Goal: Transaction & Acquisition: Subscribe to service/newsletter

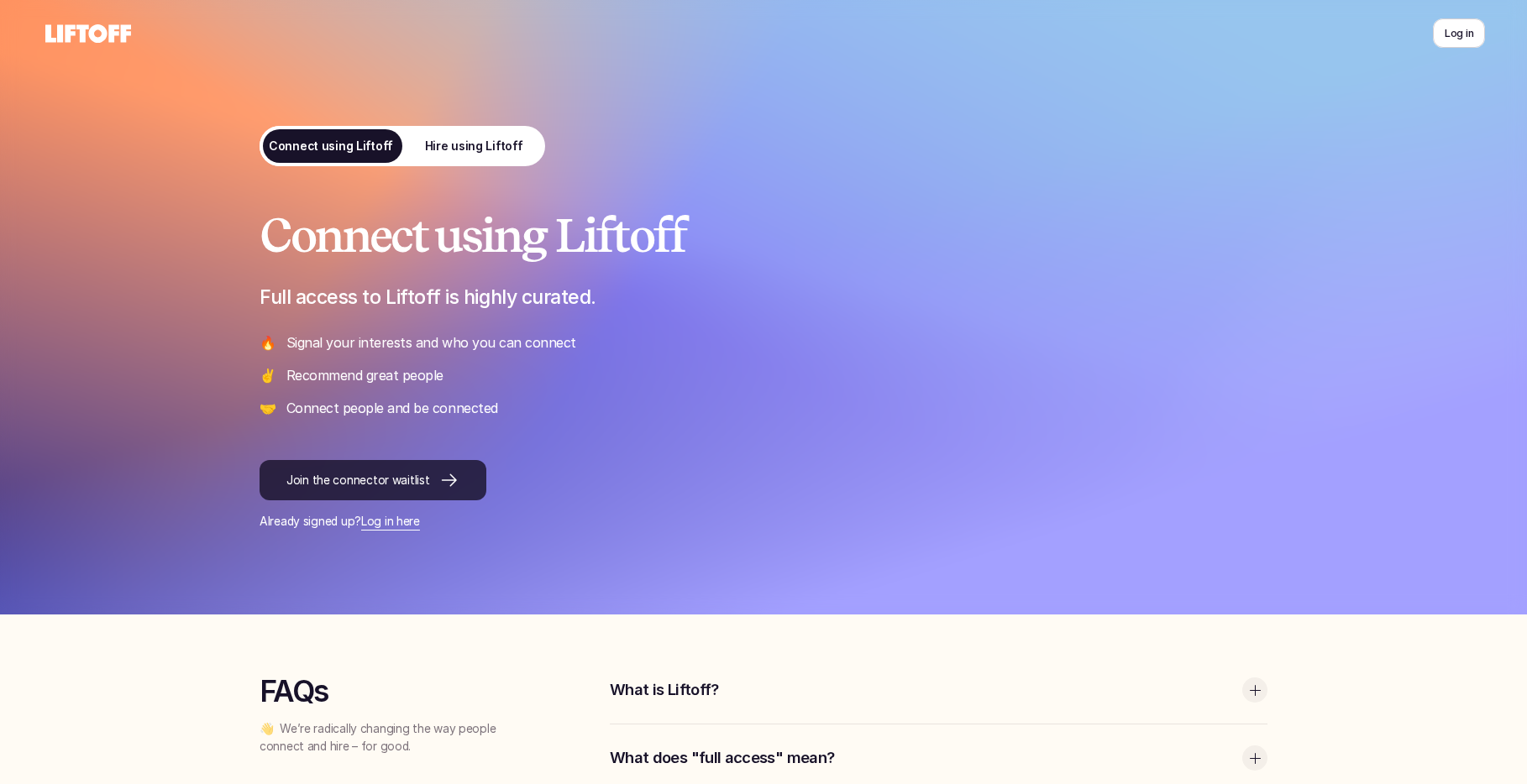
click at [420, 487] on p "Join the connector waitlist" at bounding box center [358, 480] width 143 height 17
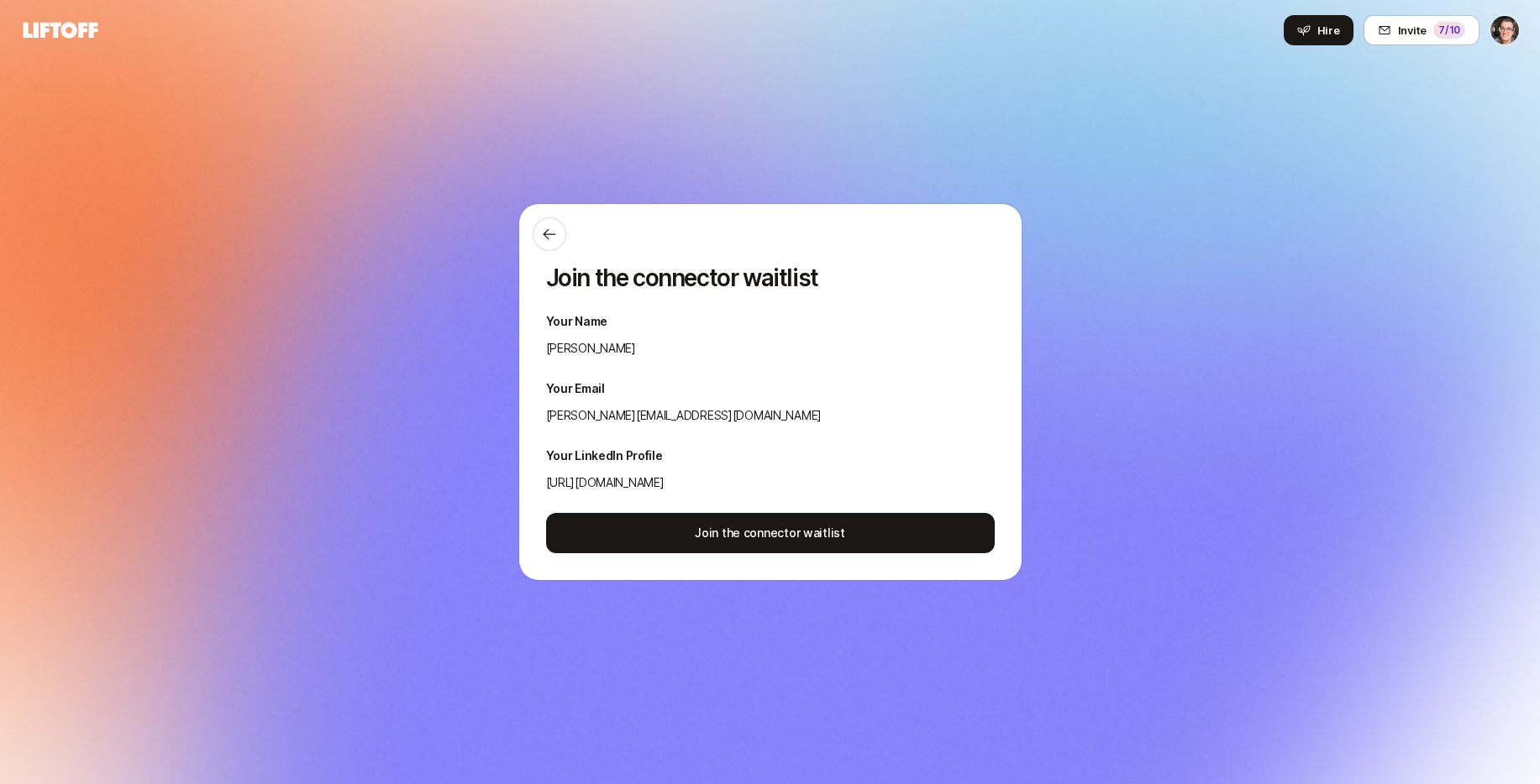
click at [80, 30] on icon at bounding box center [61, 30] width 75 height 16
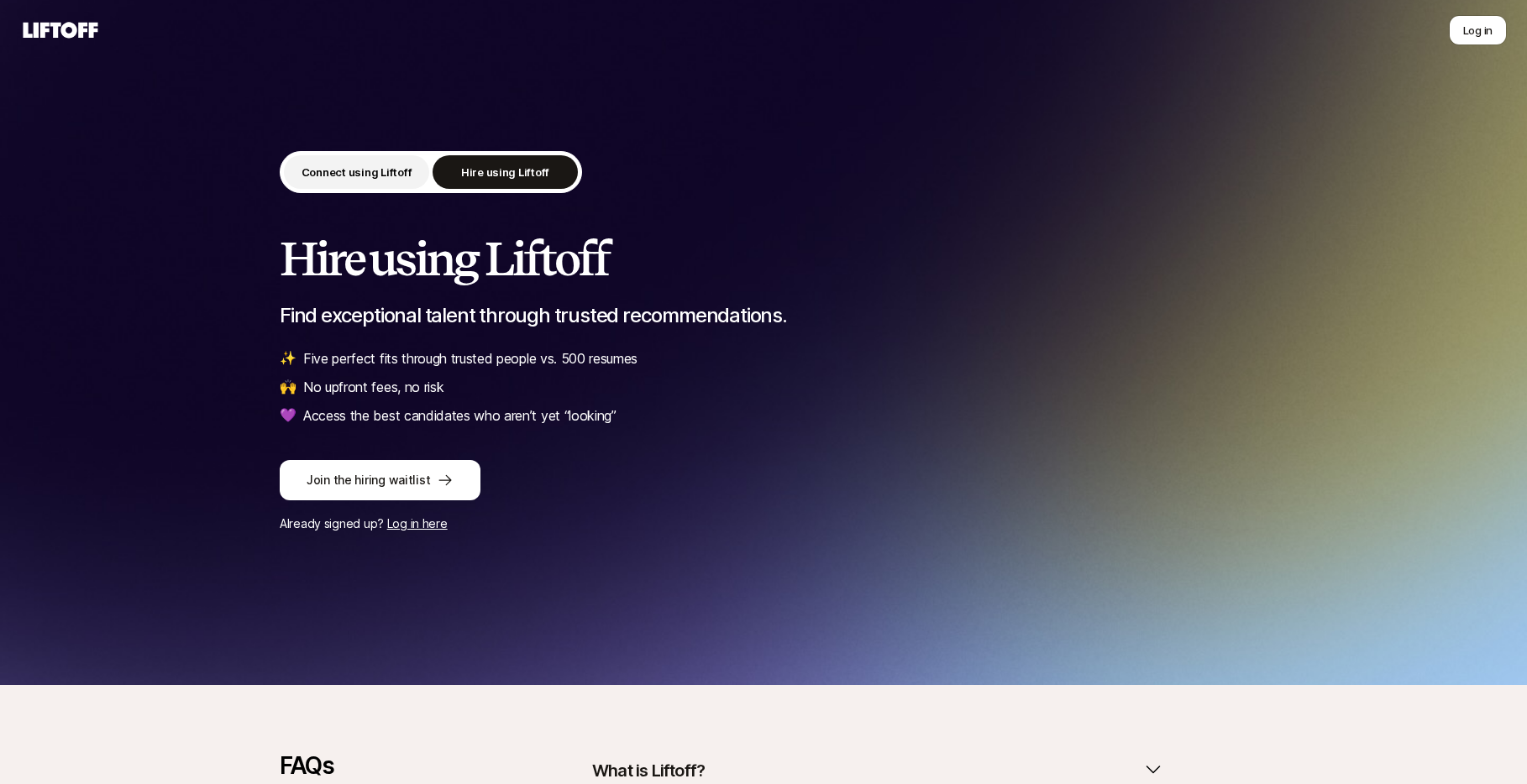
click at [351, 179] on p "Connect using Liftoff" at bounding box center [357, 173] width 111 height 17
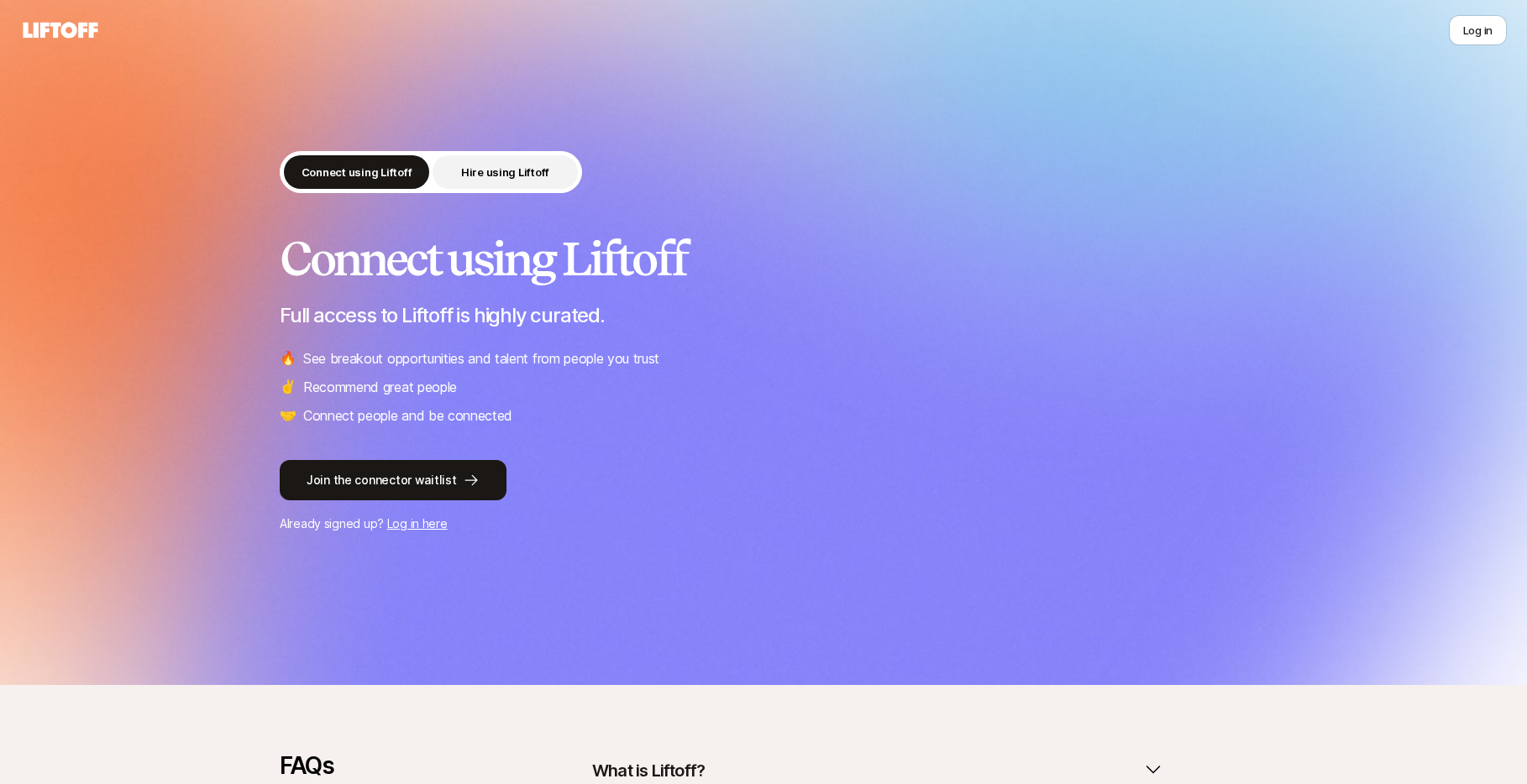
click at [456, 177] on button "Hire using Liftoff" at bounding box center [505, 172] width 146 height 34
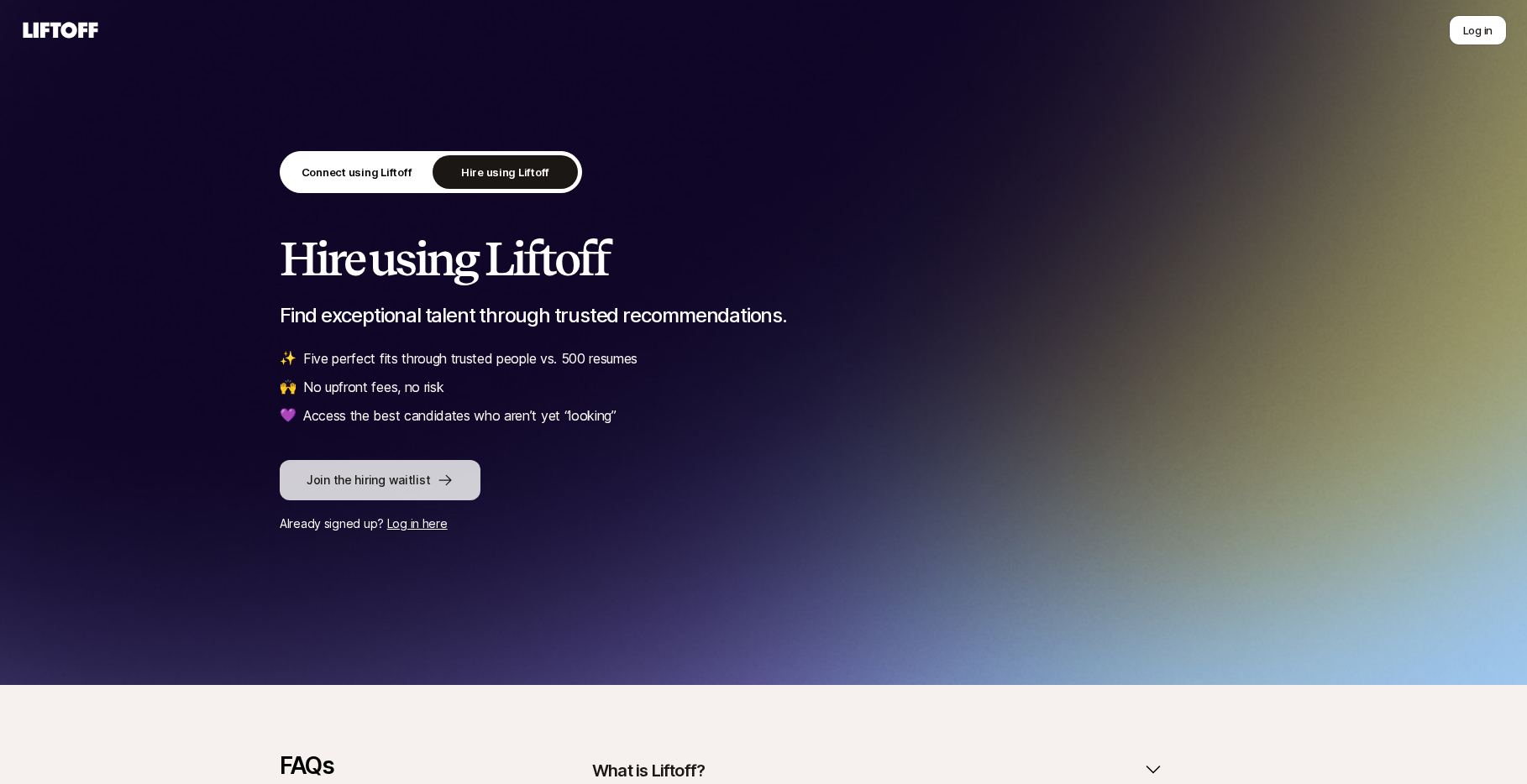
click at [430, 471] on button "Join the hiring waitlist" at bounding box center [380, 480] width 200 height 40
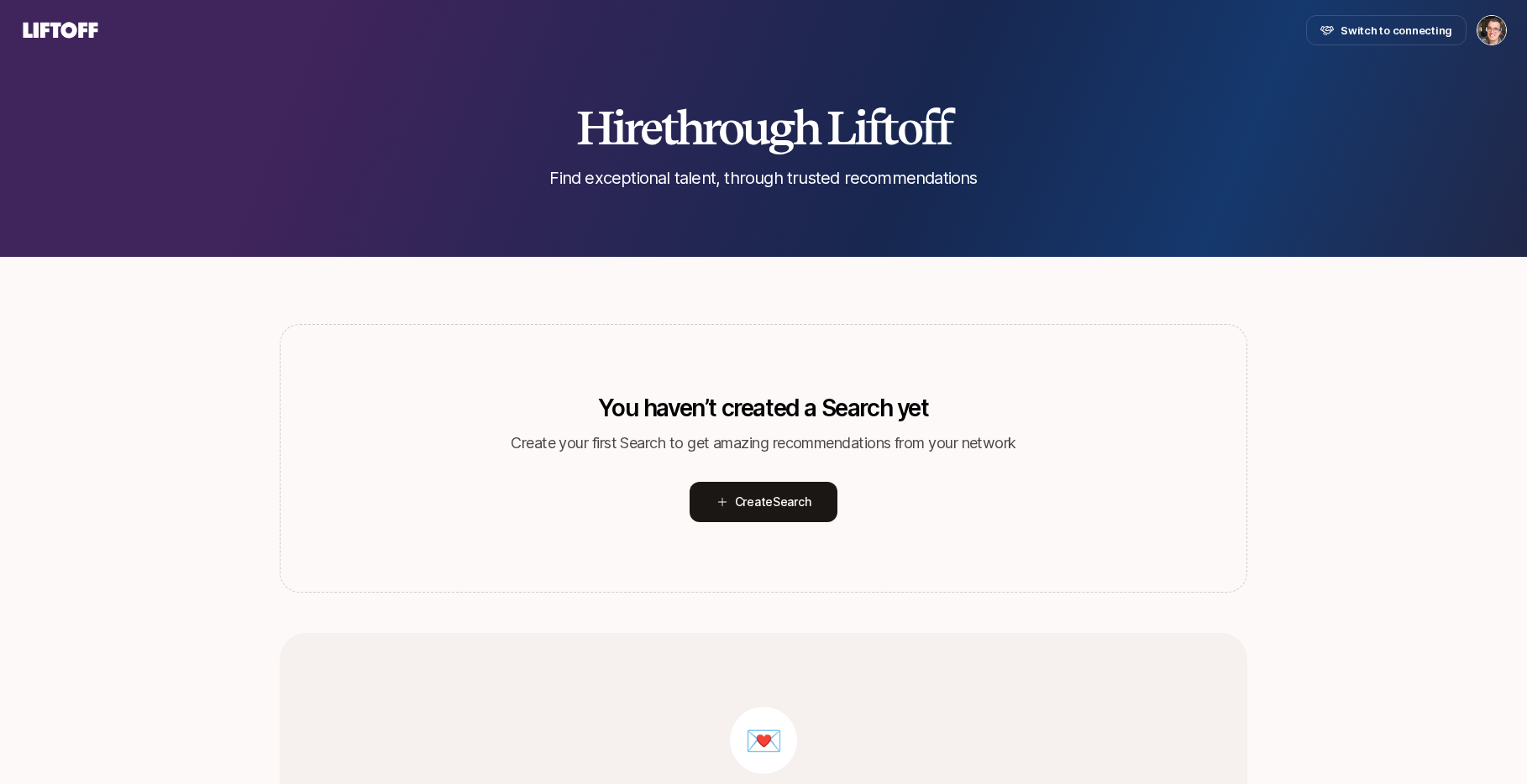
click at [68, 42] on div "Switch to connecting" at bounding box center [763, 31] width 1487 height 31
click at [71, 35] on icon at bounding box center [61, 30] width 75 height 16
